Goal: Task Accomplishment & Management: Manage account settings

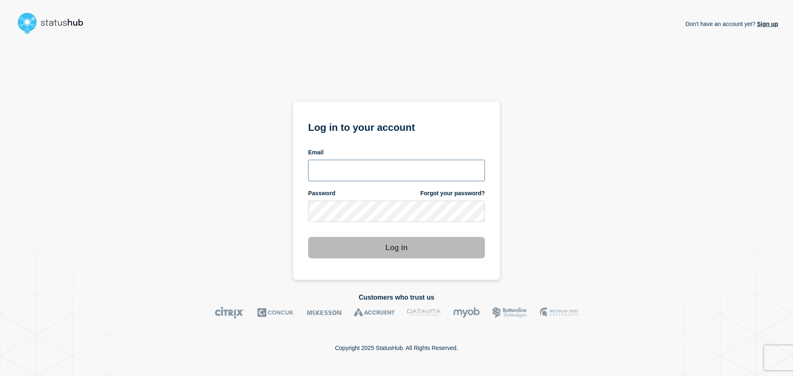
click at [360, 172] on input "email input" at bounding box center [396, 170] width 177 height 21
type input "[EMAIL_ADDRESS][DOMAIN_NAME]"
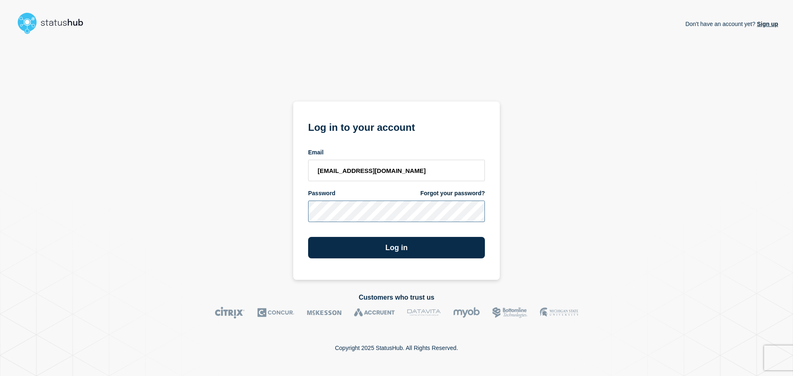
click at [308, 237] on button "Log in" at bounding box center [396, 247] width 177 height 21
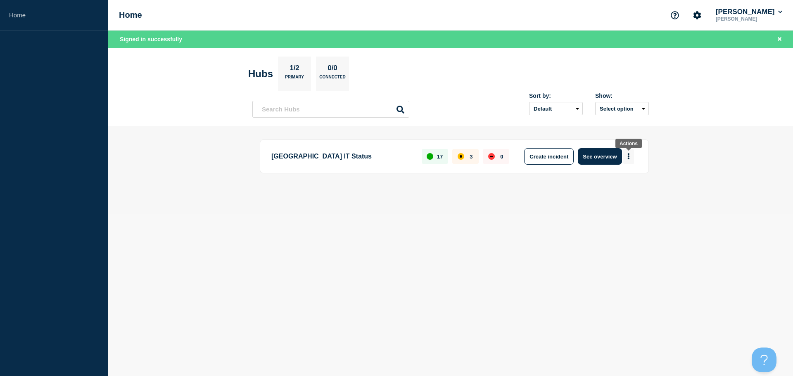
click at [628, 157] on icon "More actions" at bounding box center [629, 157] width 2 height 6
click at [593, 157] on button "See overview" at bounding box center [600, 156] width 44 height 17
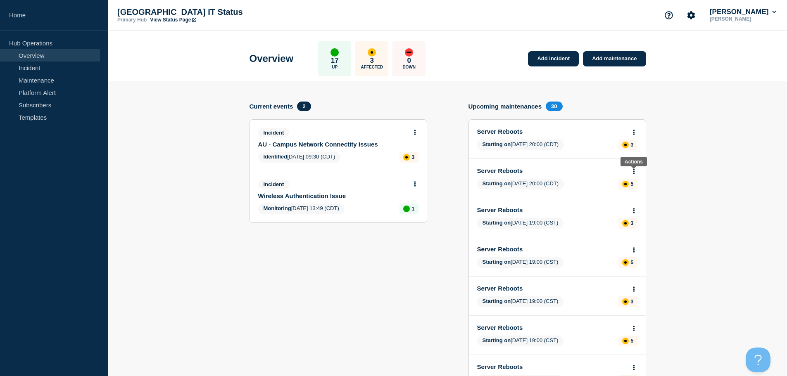
click at [634, 171] on icon at bounding box center [634, 171] width 2 height 5
click at [629, 203] on link "Edit maintenance" at bounding box center [632, 202] width 45 height 7
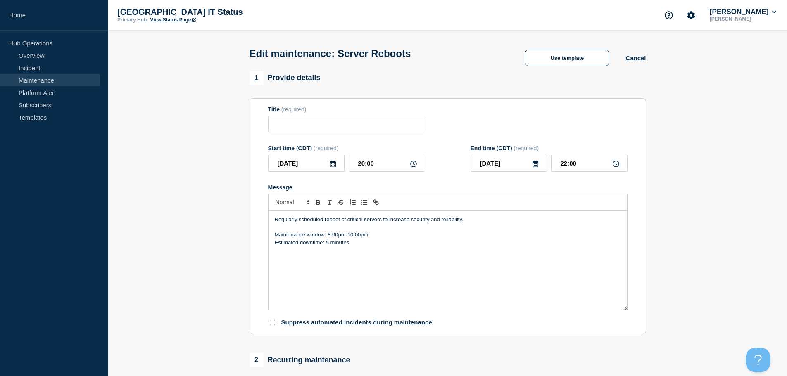
type input "Server Reboots"
type input "[DATE]"
type input "20:00"
type input "[DATE]"
type input "22:00"
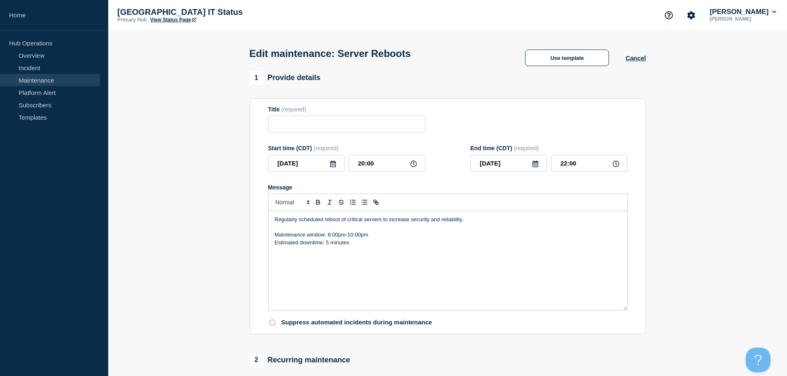
checkbox input "true"
checkbox input "false"
click at [383, 167] on input "20:00" at bounding box center [386, 163] width 76 height 17
drag, startPoint x: 381, startPoint y: 166, endPoint x: 339, endPoint y: 166, distance: 41.7
click at [339, 166] on div "[DATE] 20:00" at bounding box center [346, 163] width 157 height 17
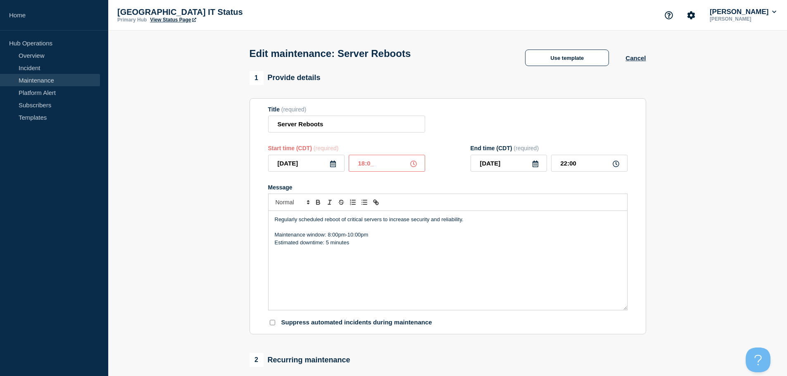
type input "18:00"
click at [597, 167] on input "20:00" at bounding box center [589, 163] width 76 height 17
drag, startPoint x: 594, startPoint y: 168, endPoint x: 544, endPoint y: 165, distance: 50.1
click at [545, 166] on div "[DATE] 20:00" at bounding box center [548, 163] width 157 height 17
type input "22:00"
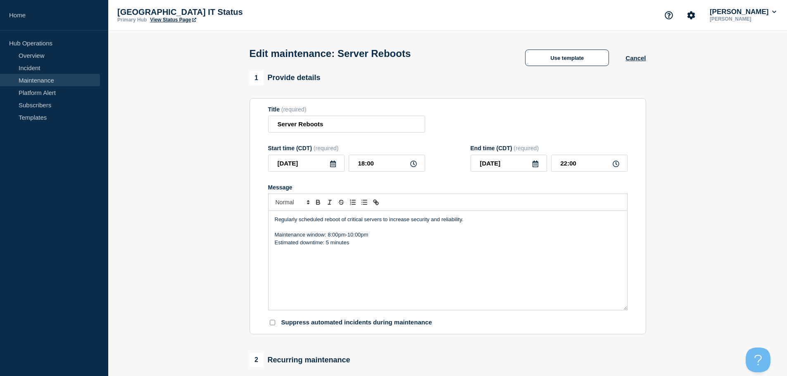
click at [567, 129] on div "Title (required) Server Reboots" at bounding box center [447, 119] width 359 height 27
click at [329, 236] on p "Maintenance window: 8:00pm-10:00pm" at bounding box center [448, 234] width 346 height 7
click at [325, 243] on p "Estimated downtime: 5 minutes" at bounding box center [448, 242] width 346 height 7
click at [328, 245] on p "Estimated downtime: 5 minutes" at bounding box center [448, 242] width 346 height 7
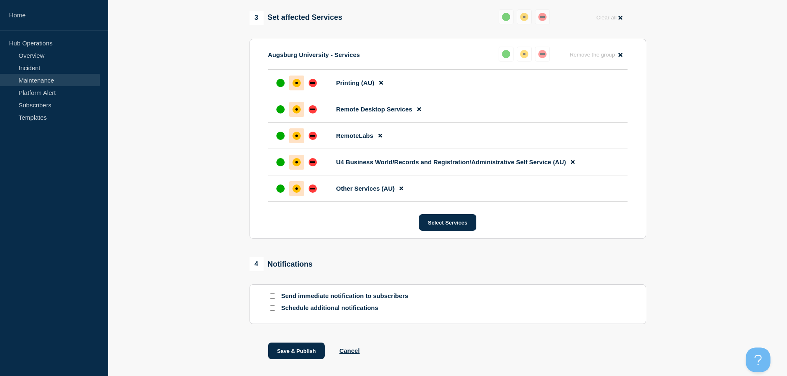
scroll to position [540, 0]
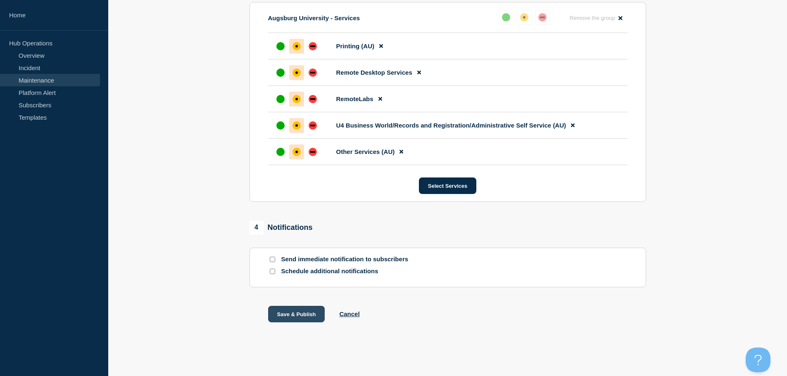
click at [290, 314] on button "Save & Publish" at bounding box center [296, 314] width 57 height 17
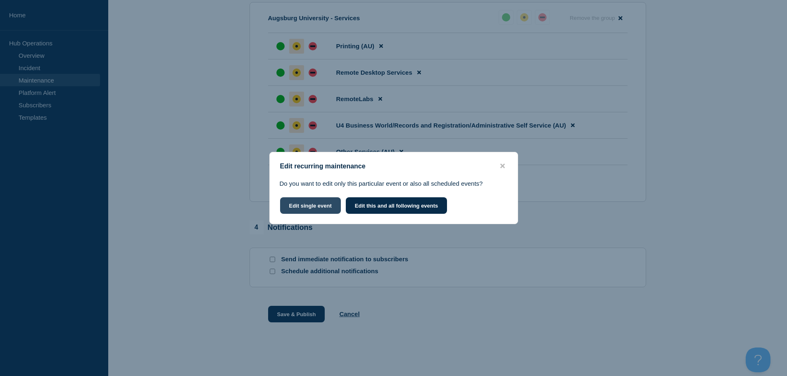
click at [296, 205] on button "Edit single event" at bounding box center [310, 205] width 61 height 17
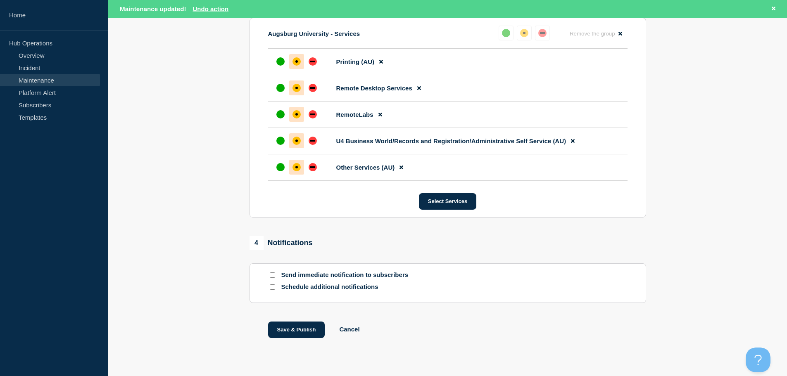
scroll to position [558, 0]
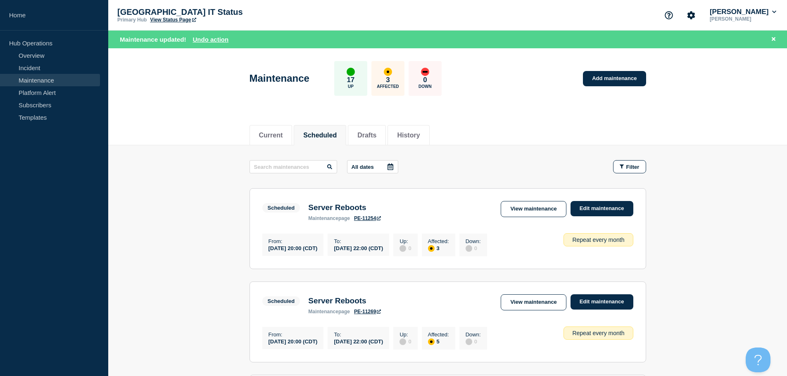
click at [37, 81] on link "Maintenance" at bounding box center [50, 80] width 100 height 12
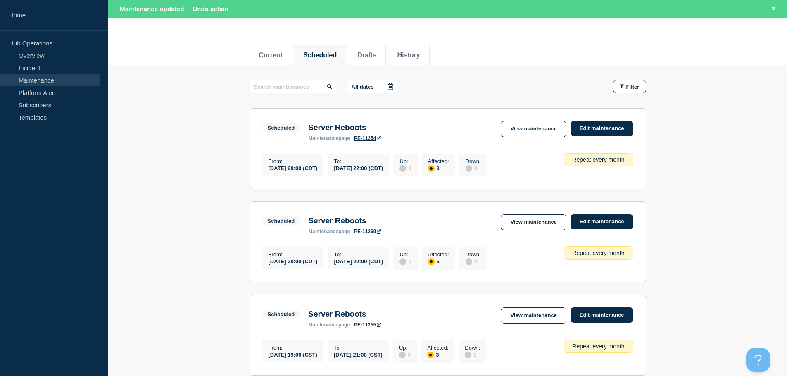
scroll to position [83, 0]
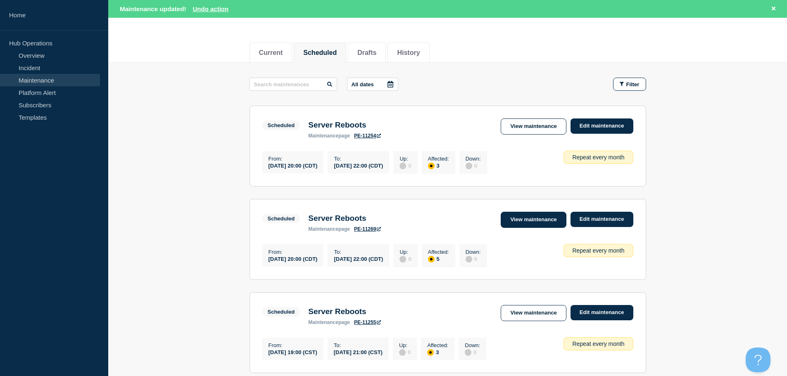
click at [531, 221] on link "View maintenance" at bounding box center [532, 220] width 65 height 16
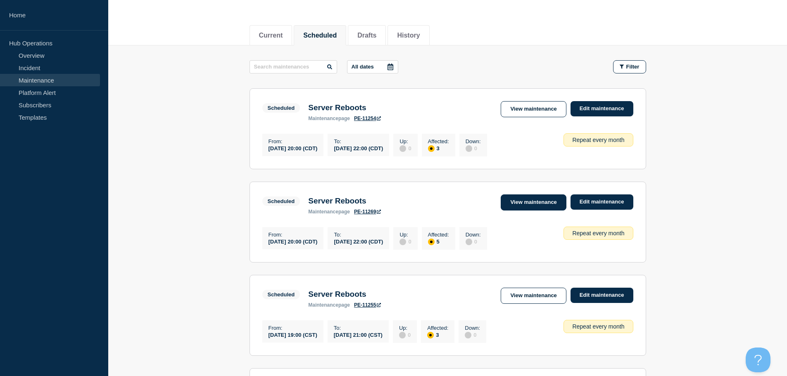
scroll to position [65, 0]
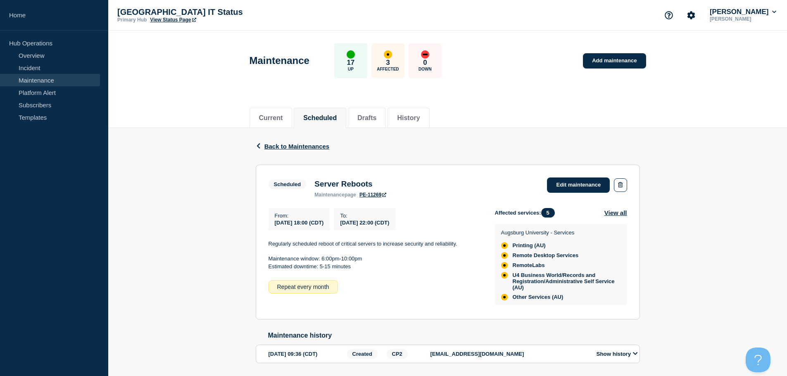
scroll to position [30, 0]
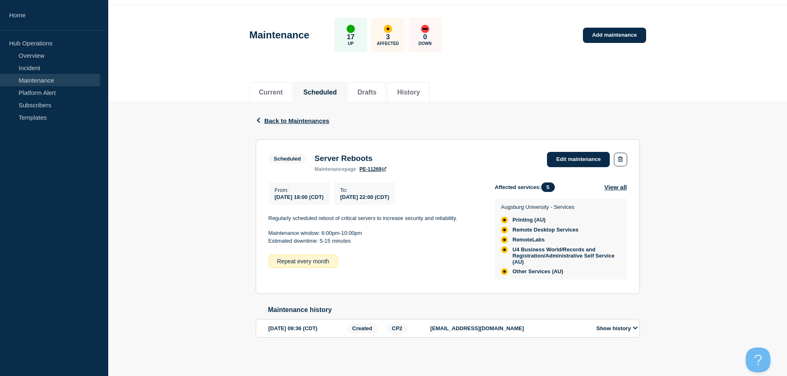
click at [370, 166] on link "PE-11269" at bounding box center [372, 169] width 27 height 6
